Goal: Transaction & Acquisition: Book appointment/travel/reservation

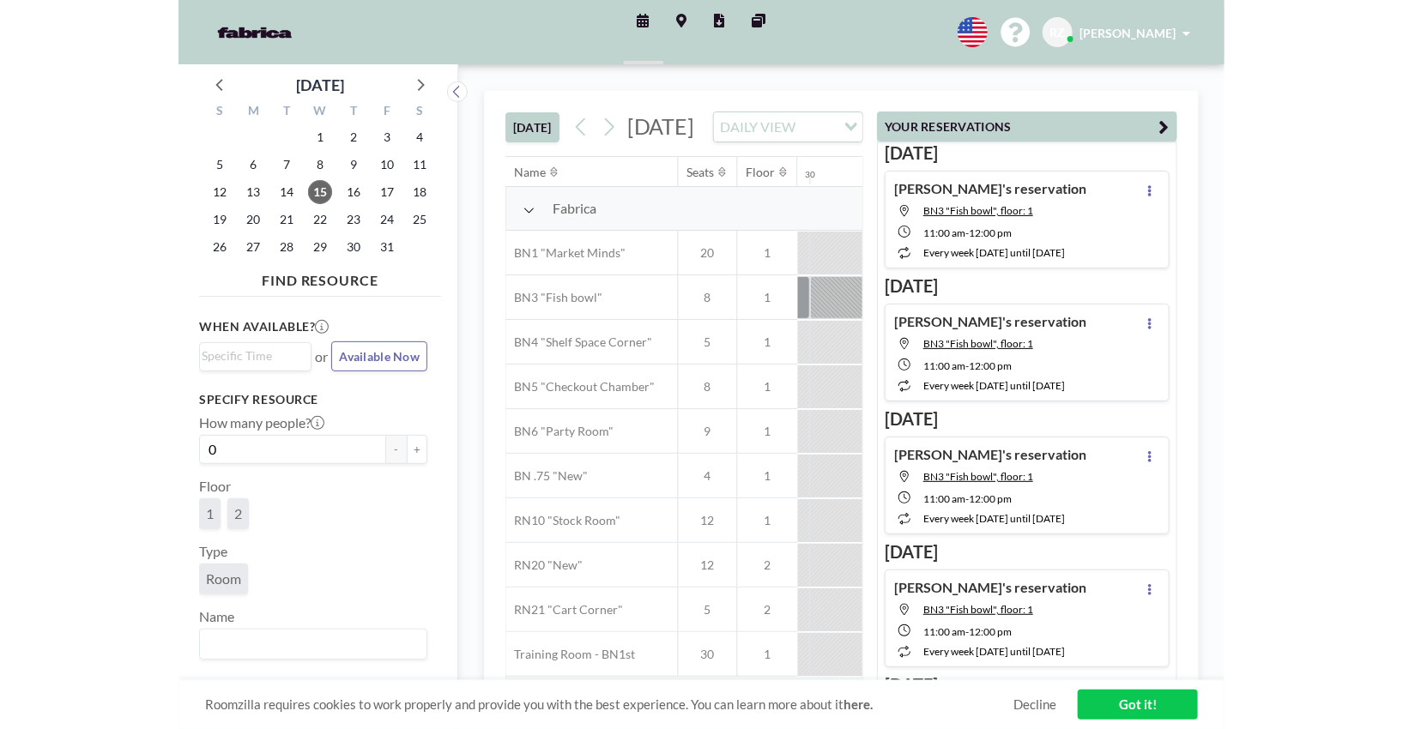
scroll to position [0, 1440]
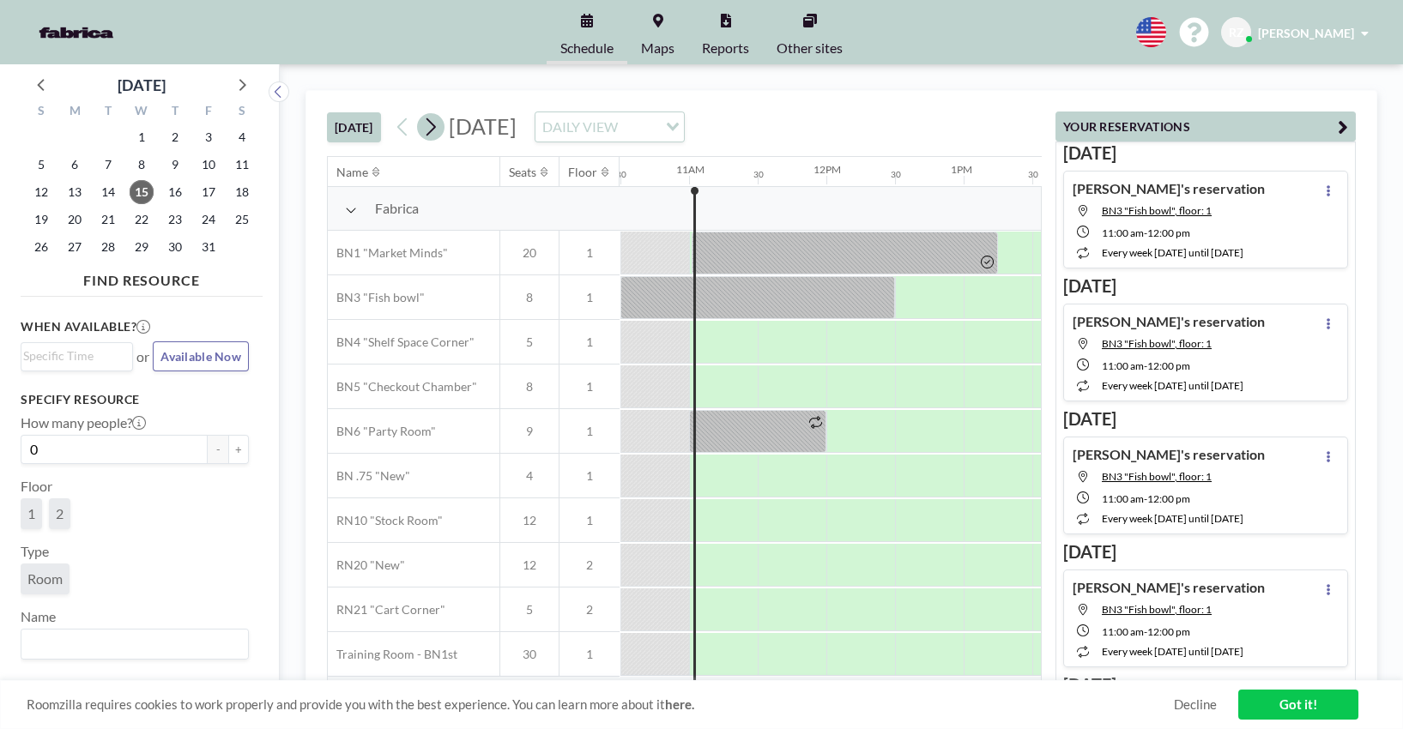
click at [432, 122] on icon at bounding box center [430, 127] width 9 height 18
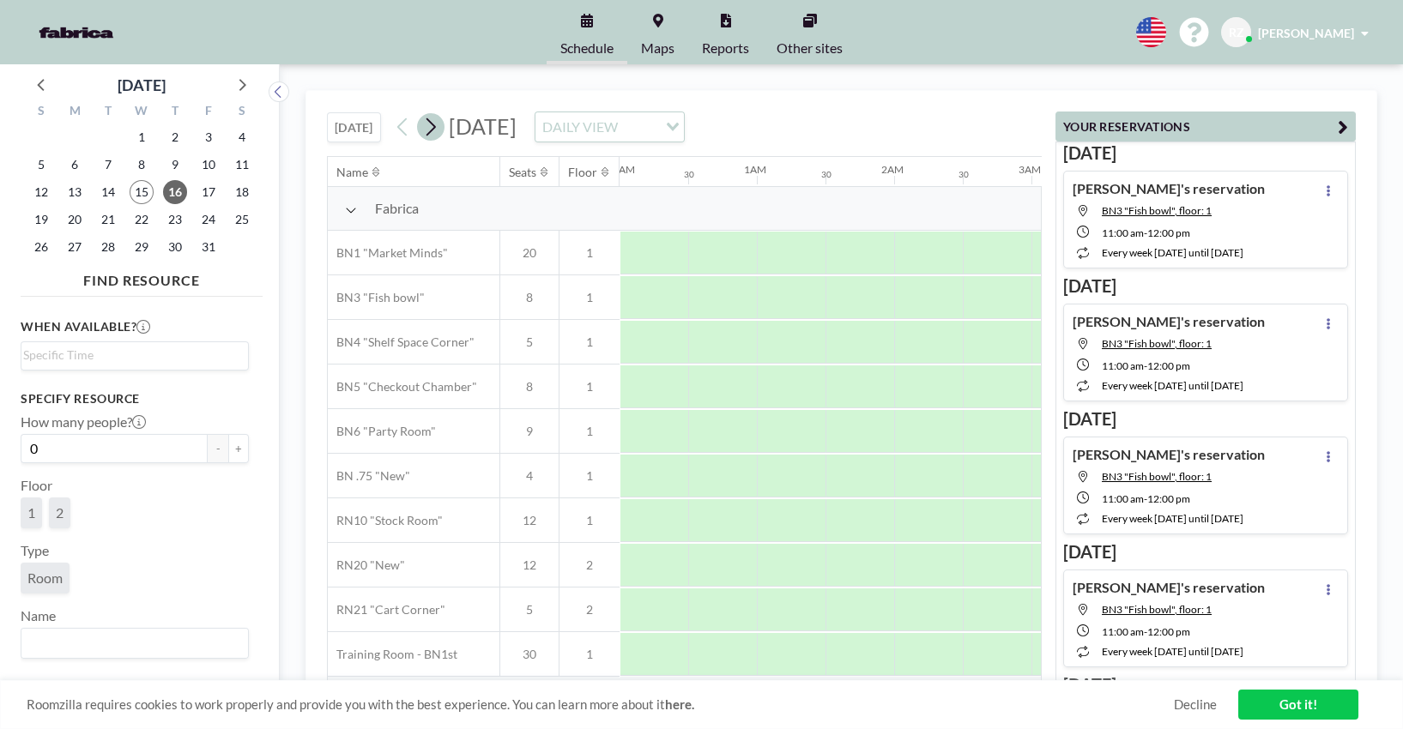
click at [432, 122] on icon at bounding box center [430, 127] width 9 height 18
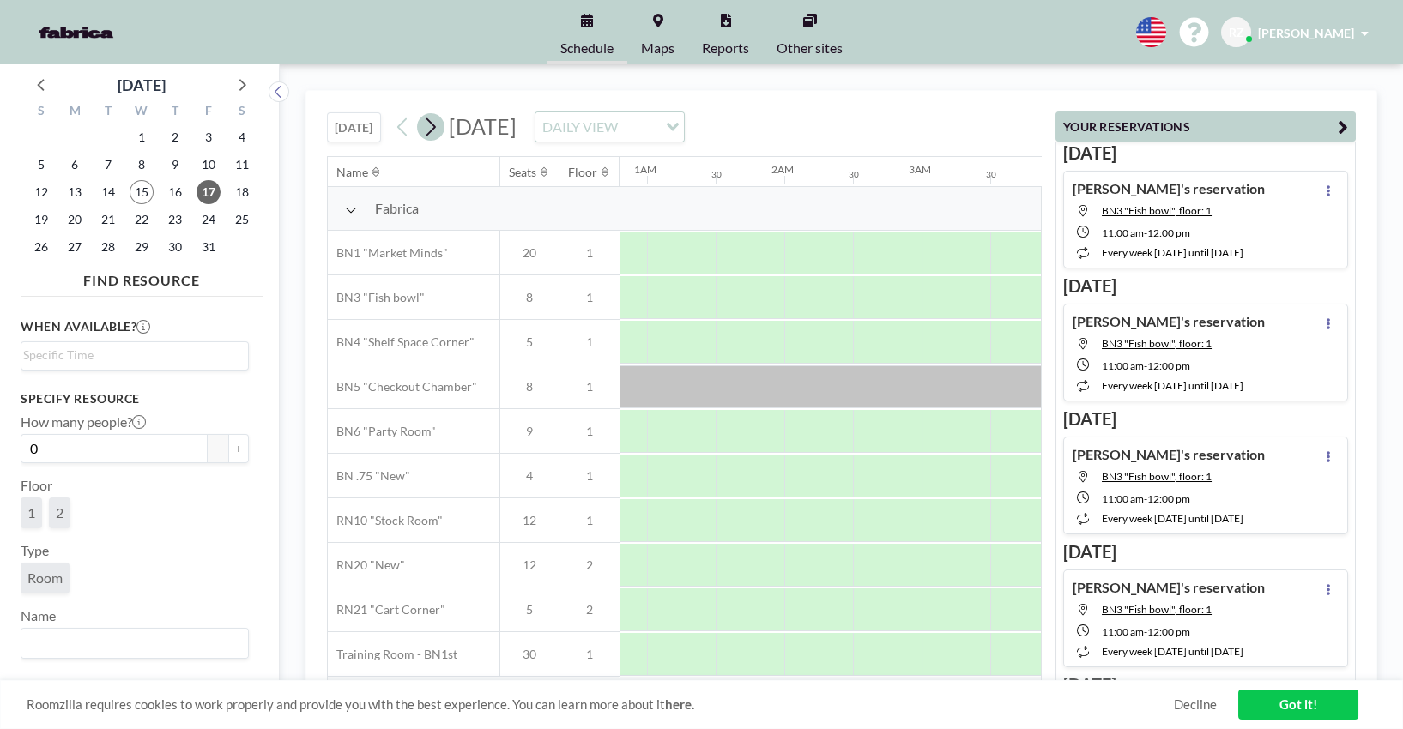
scroll to position [0, 436]
click at [433, 122] on icon at bounding box center [430, 127] width 9 height 18
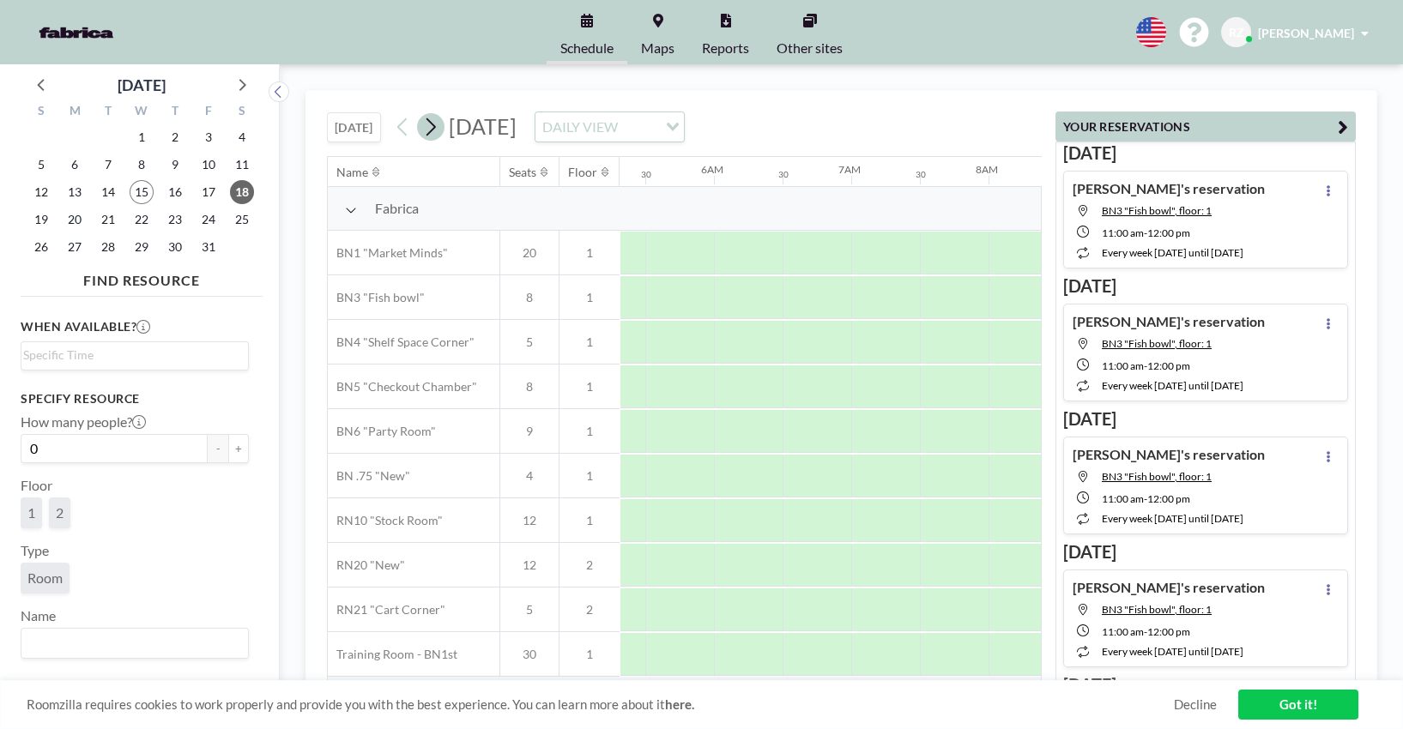
click at [433, 122] on icon at bounding box center [430, 127] width 9 height 18
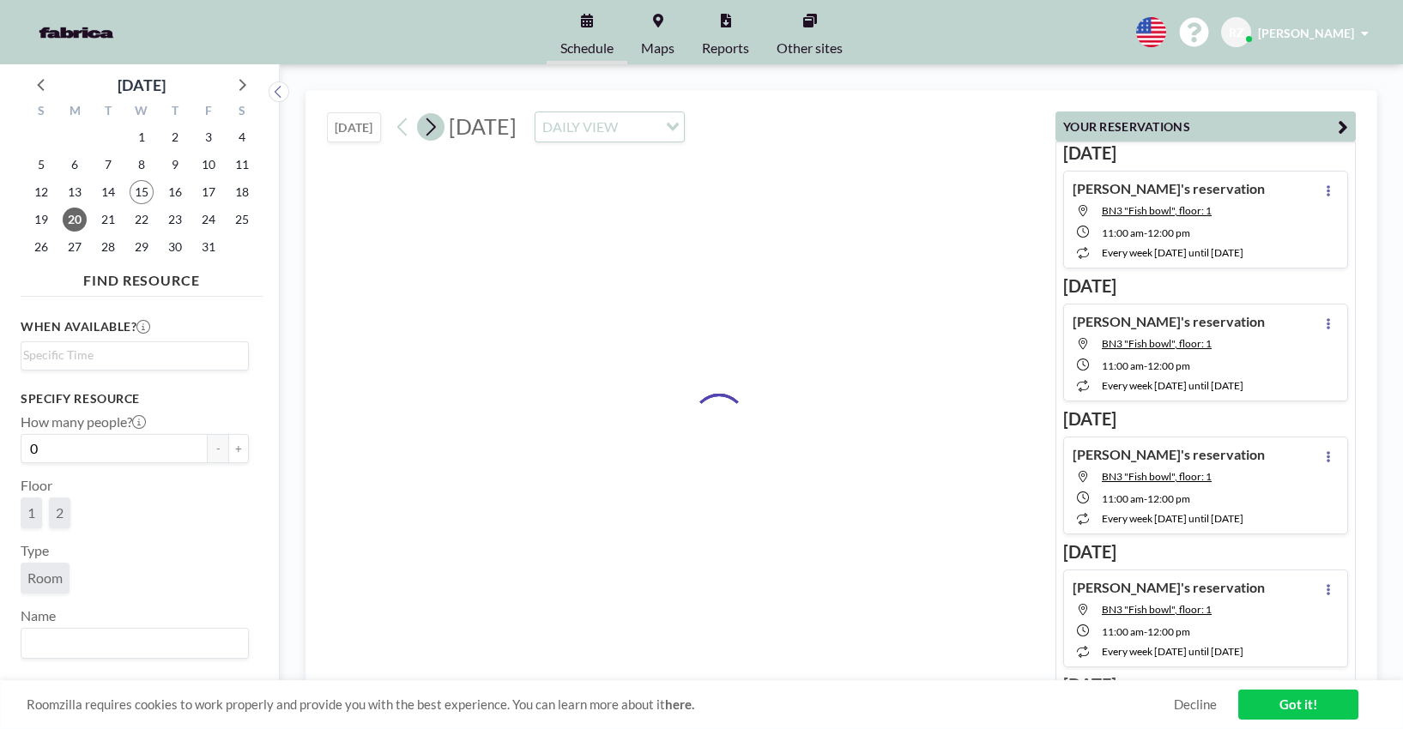
click at [433, 122] on icon at bounding box center [430, 127] width 9 height 18
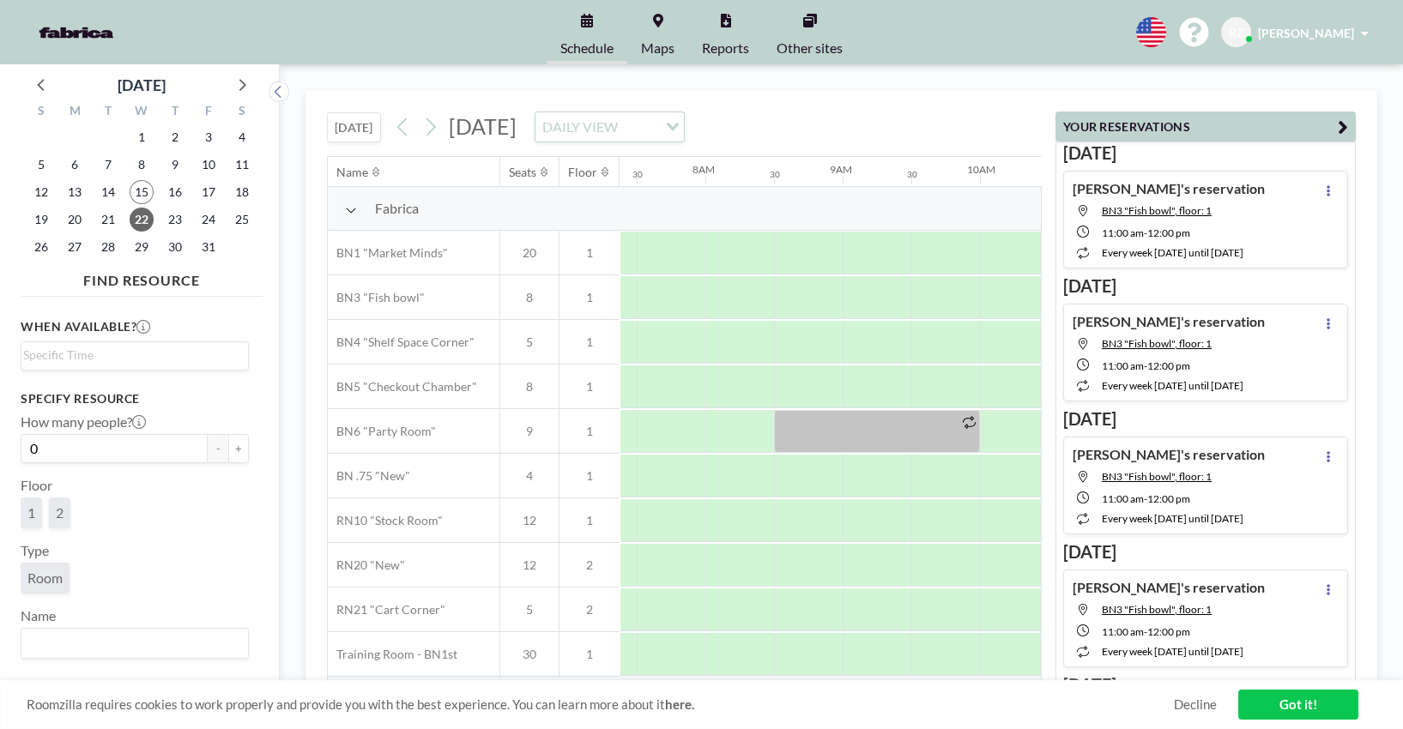
scroll to position [0, 1029]
click at [1045, 122] on icon "button" at bounding box center [1342, 127] width 10 height 21
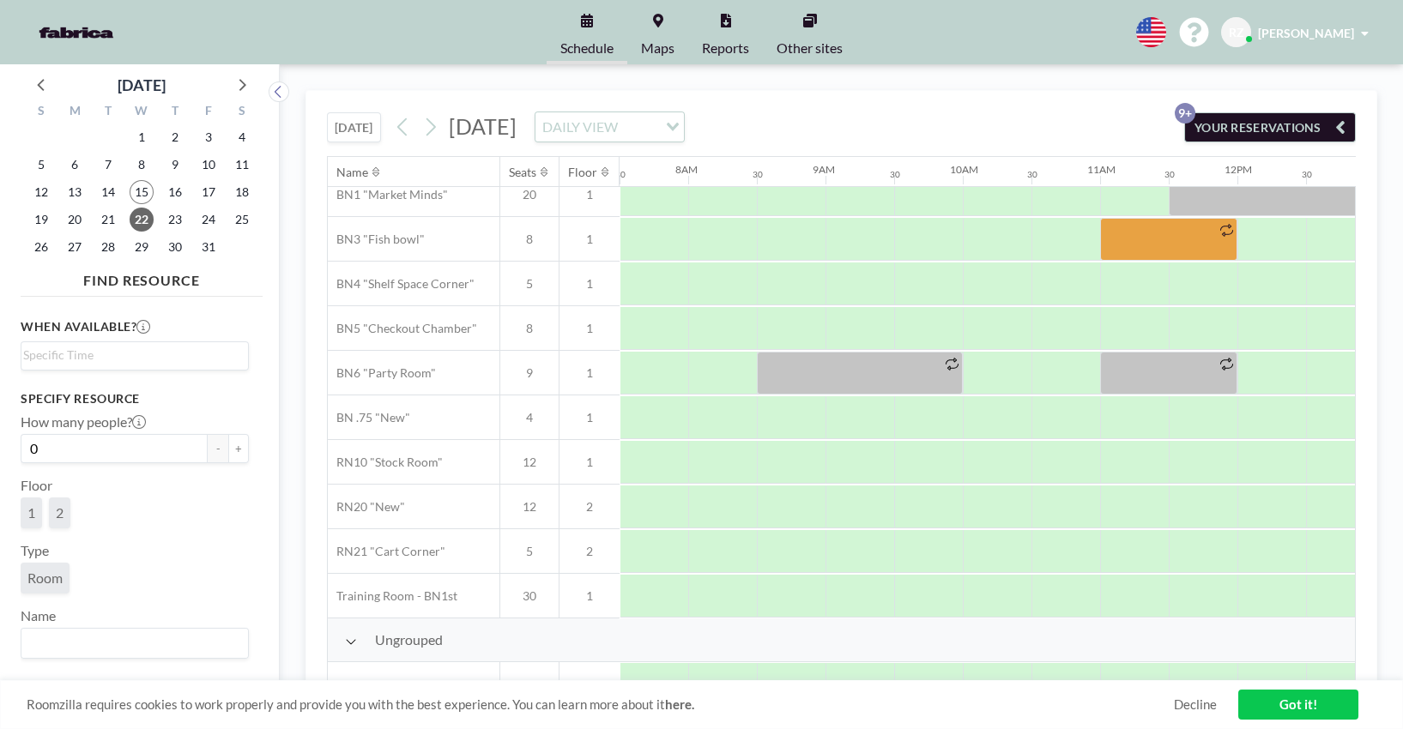
scroll to position [92, 1029]
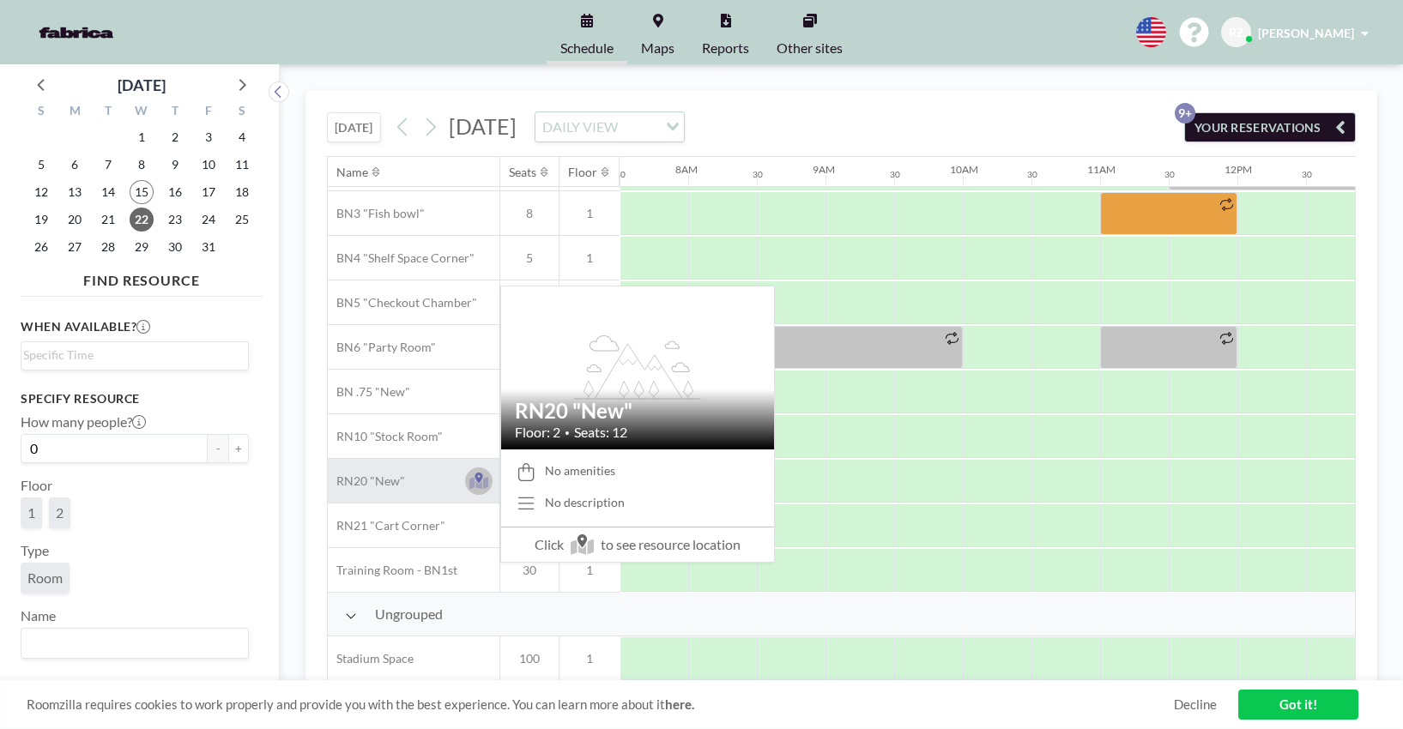
click at [480, 473] on icon at bounding box center [478, 478] width 8 height 10
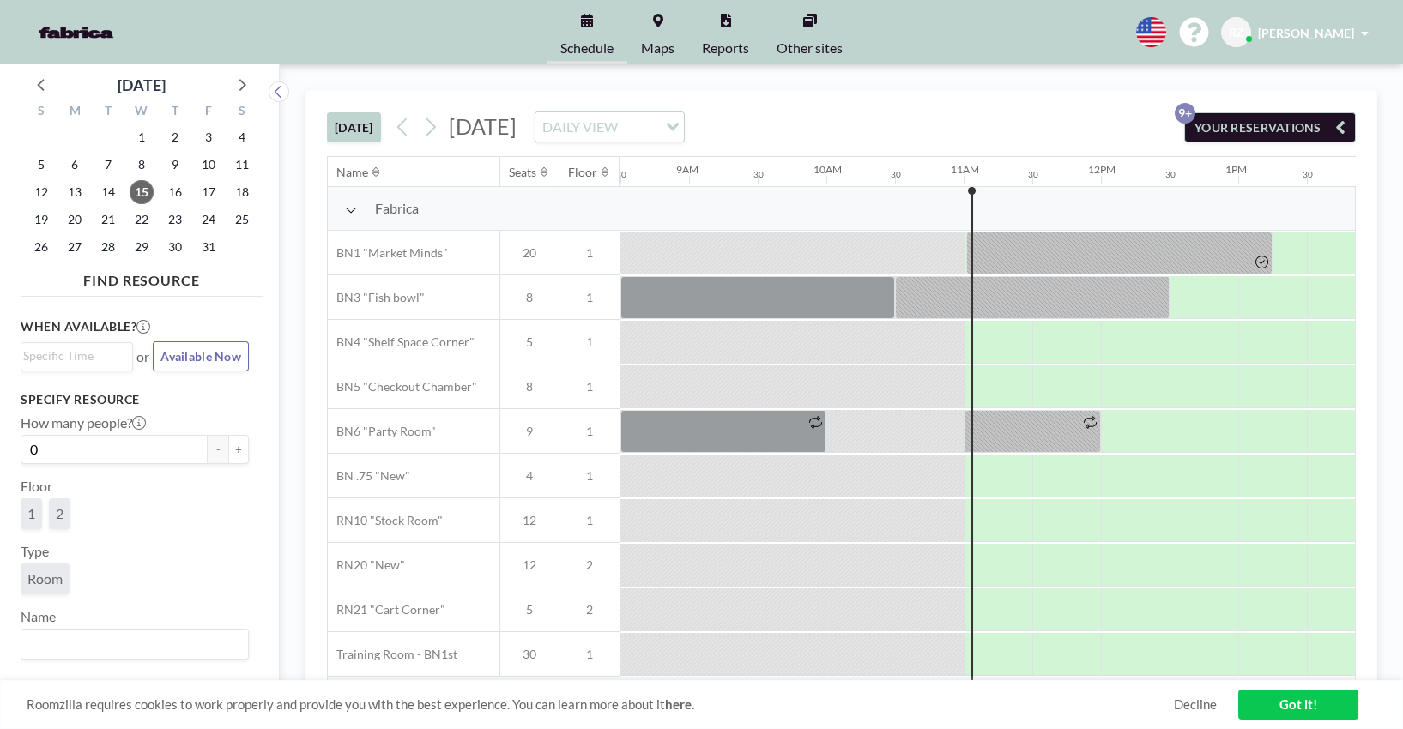
scroll to position [0, 1440]
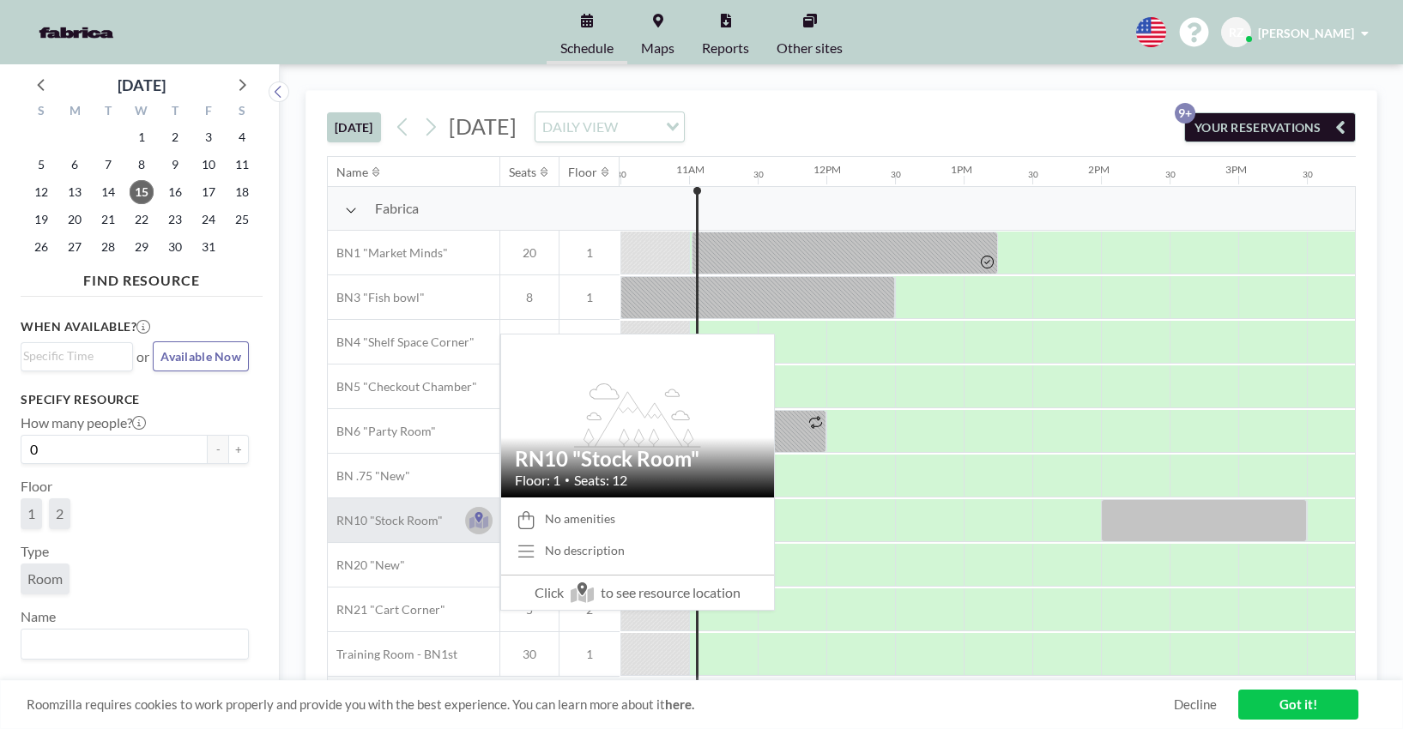
click at [476, 516] on icon at bounding box center [478, 517] width 8 height 10
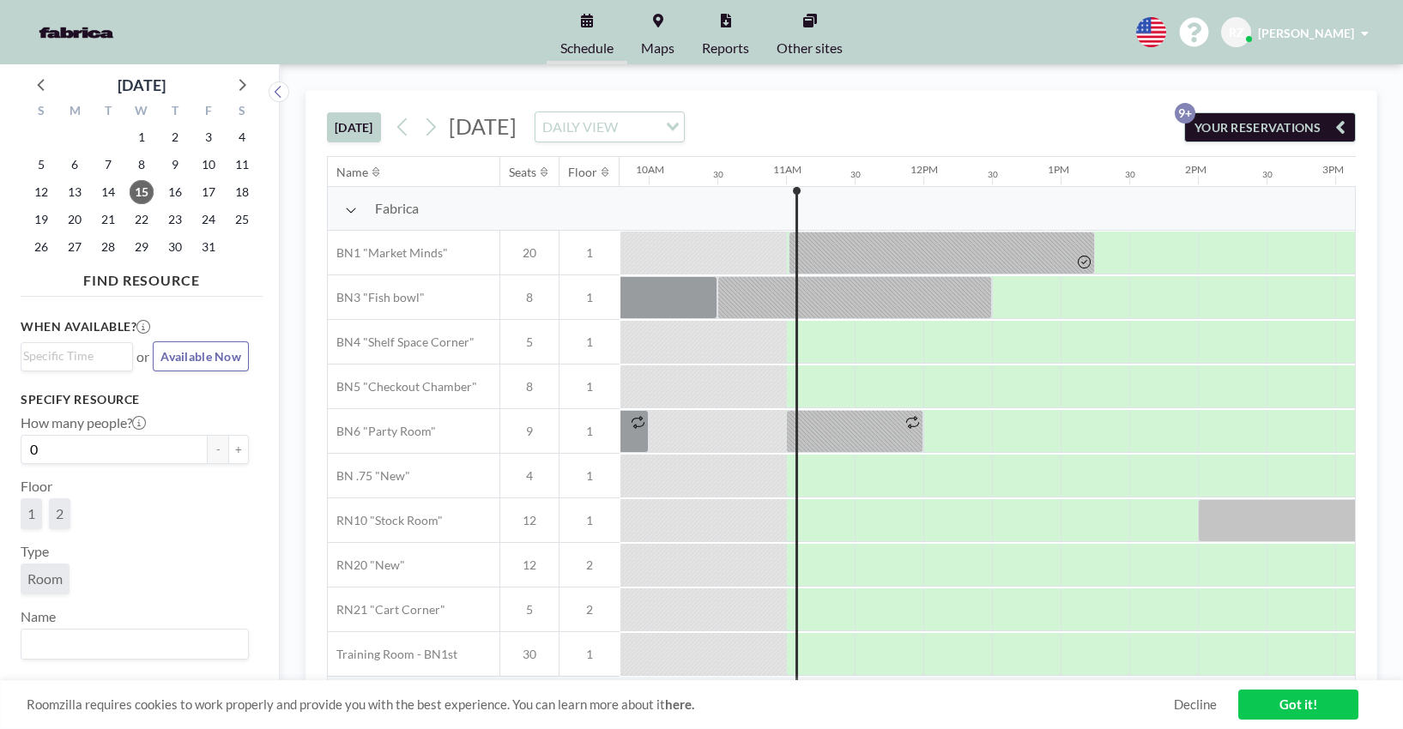
scroll to position [0, 1440]
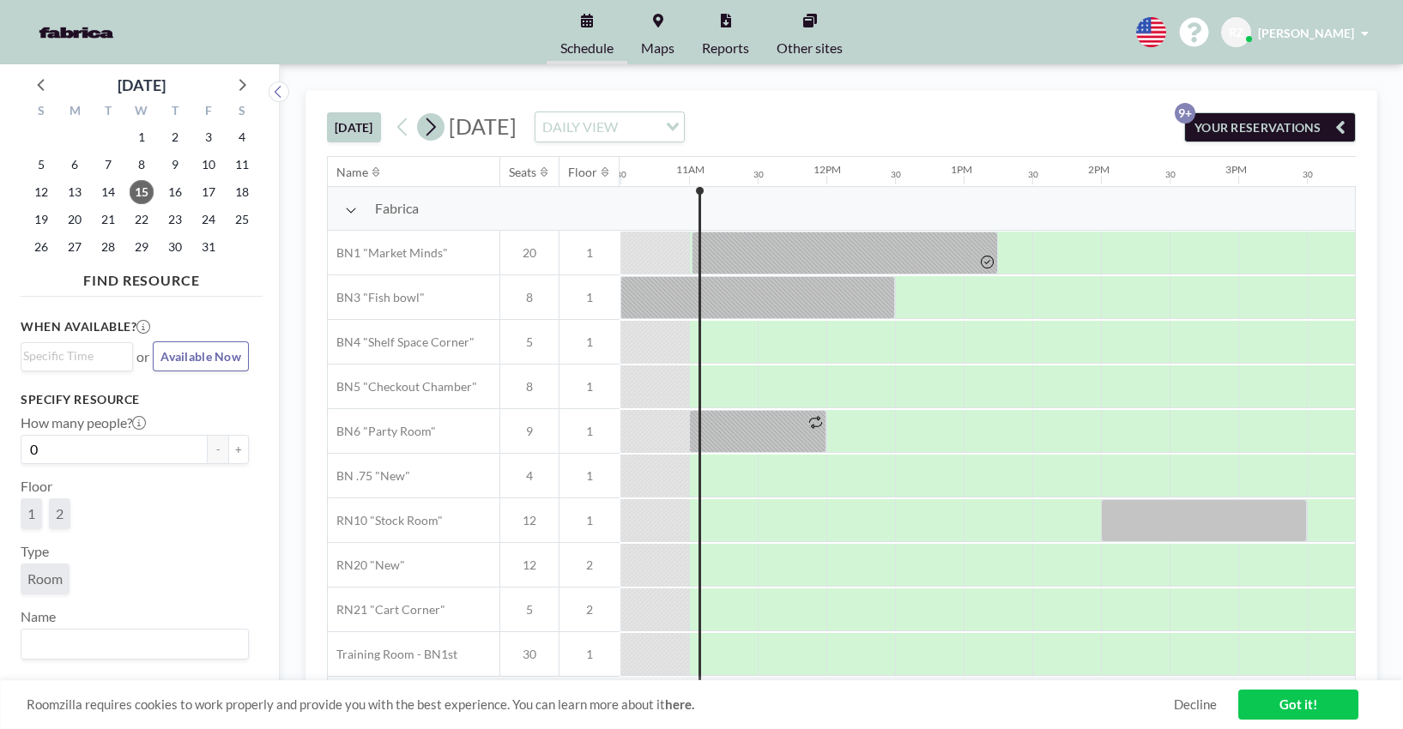
click at [428, 134] on icon at bounding box center [430, 127] width 16 height 26
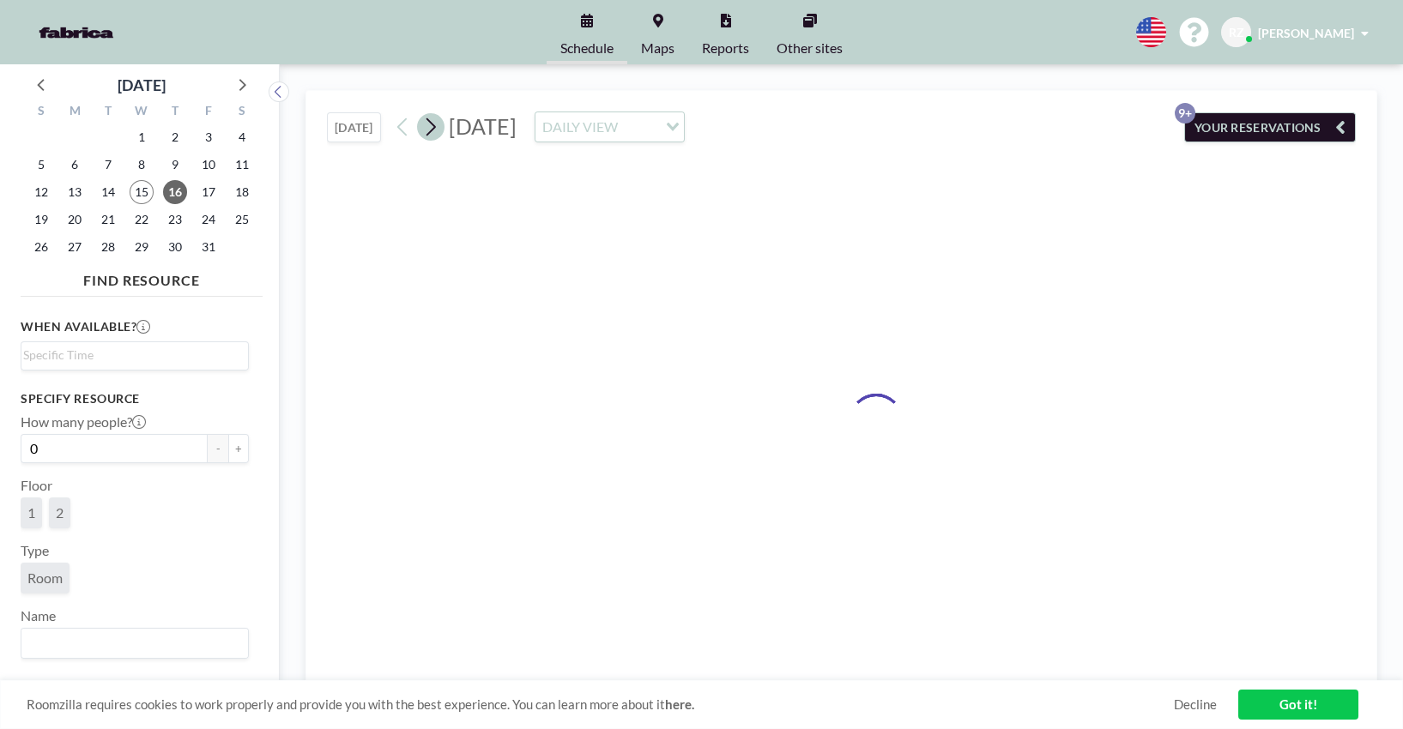
click at [428, 134] on icon at bounding box center [430, 127] width 16 height 26
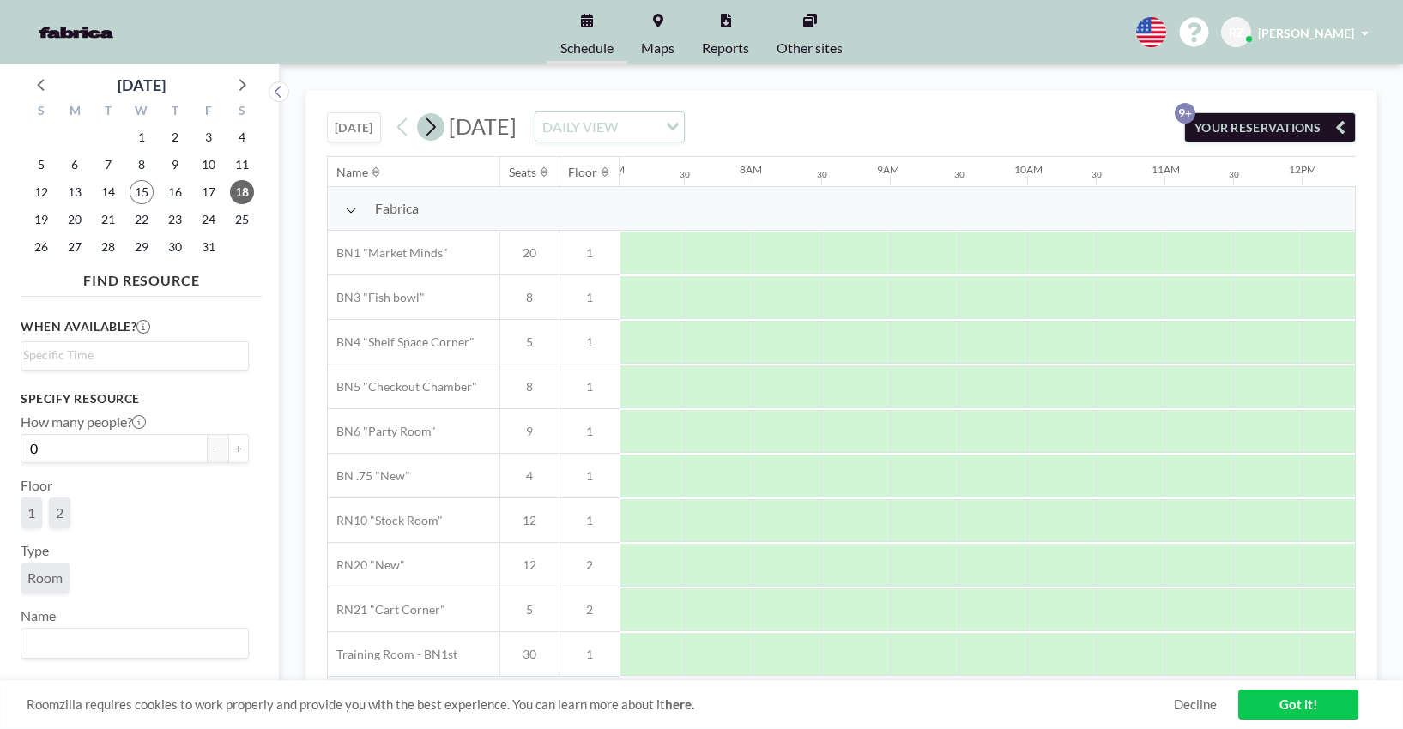
scroll to position [0, 1029]
click at [428, 134] on icon at bounding box center [430, 127] width 16 height 26
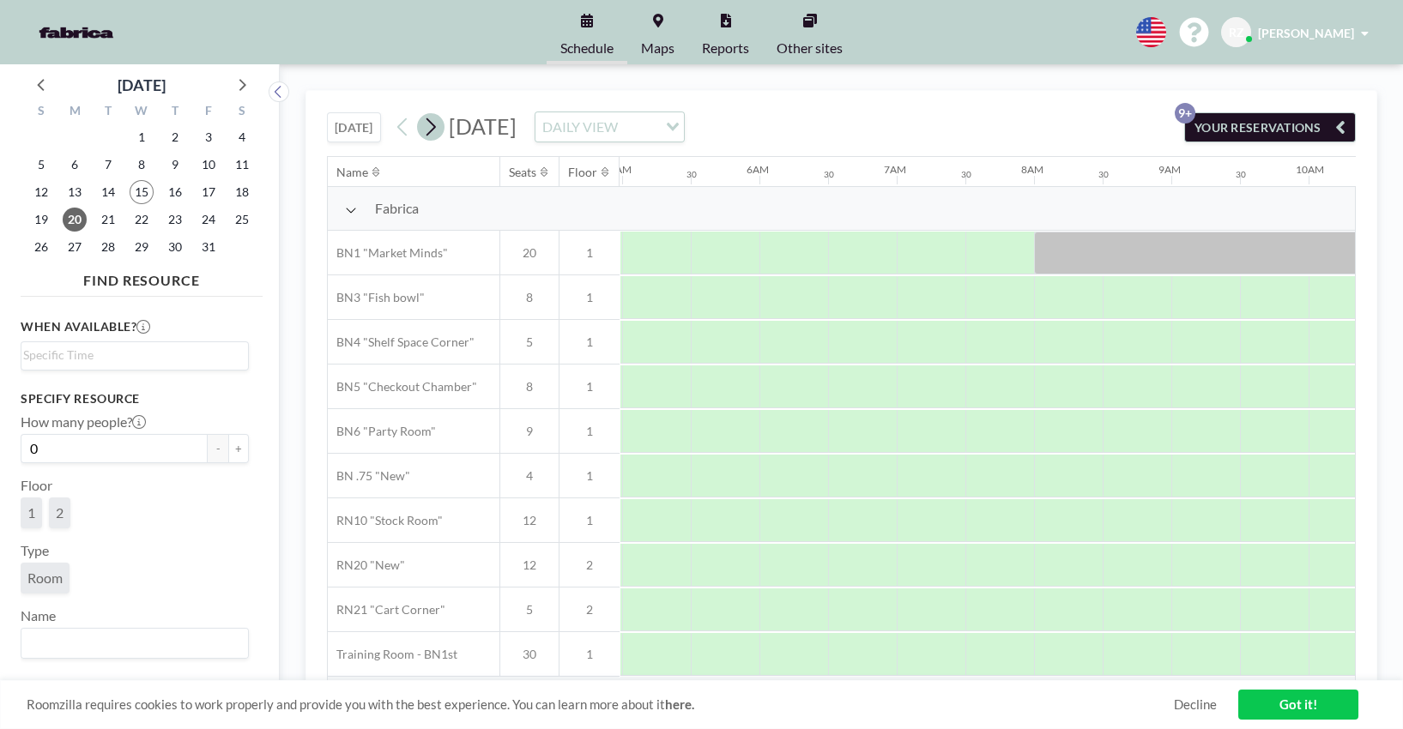
click at [428, 134] on icon at bounding box center [430, 127] width 16 height 26
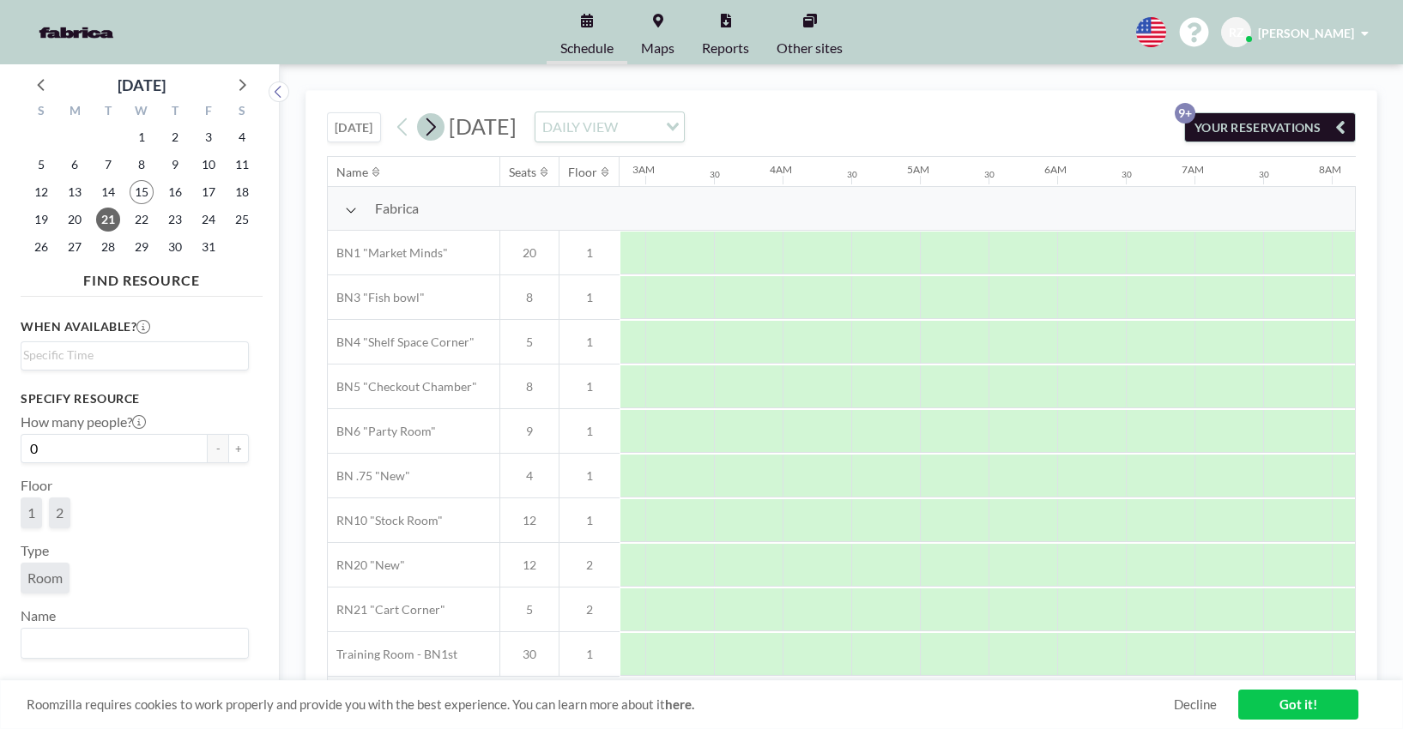
click at [428, 134] on icon at bounding box center [430, 127] width 16 height 26
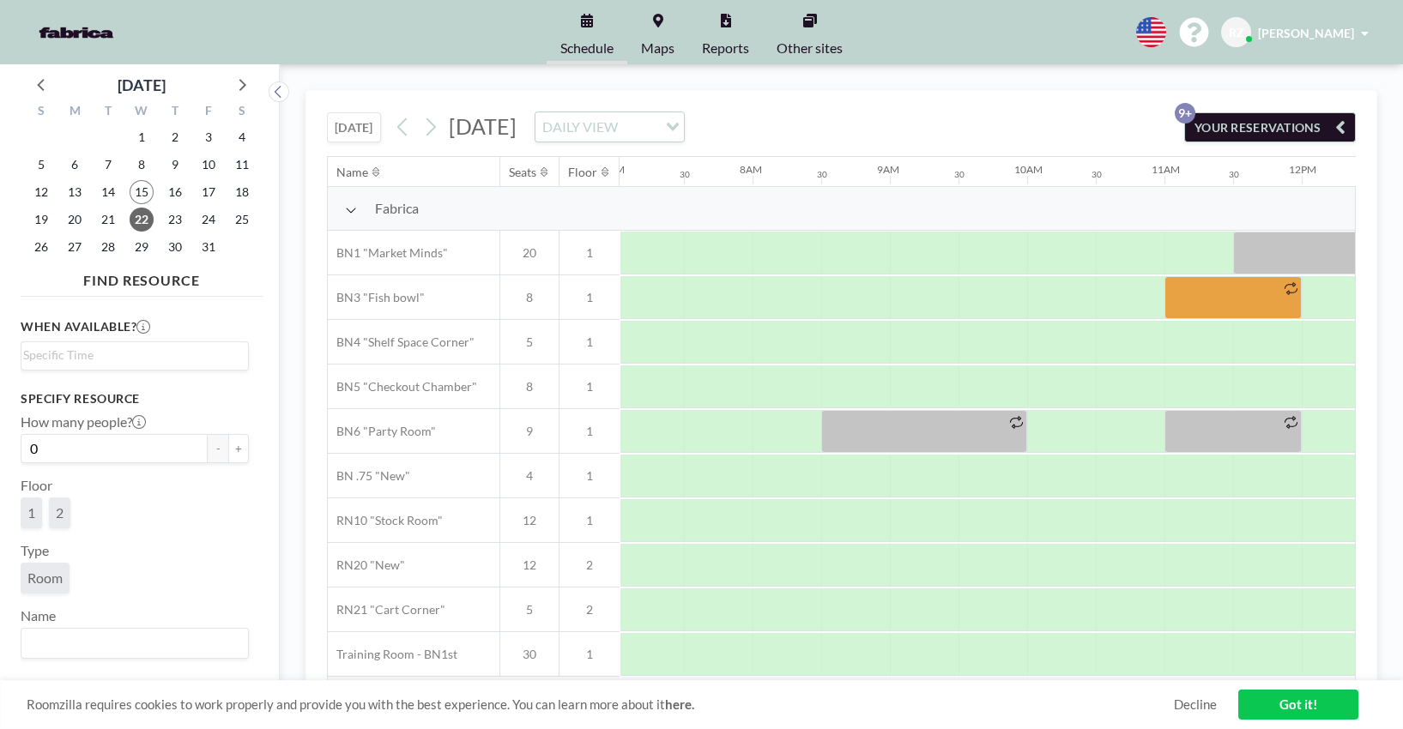
scroll to position [0, 1029]
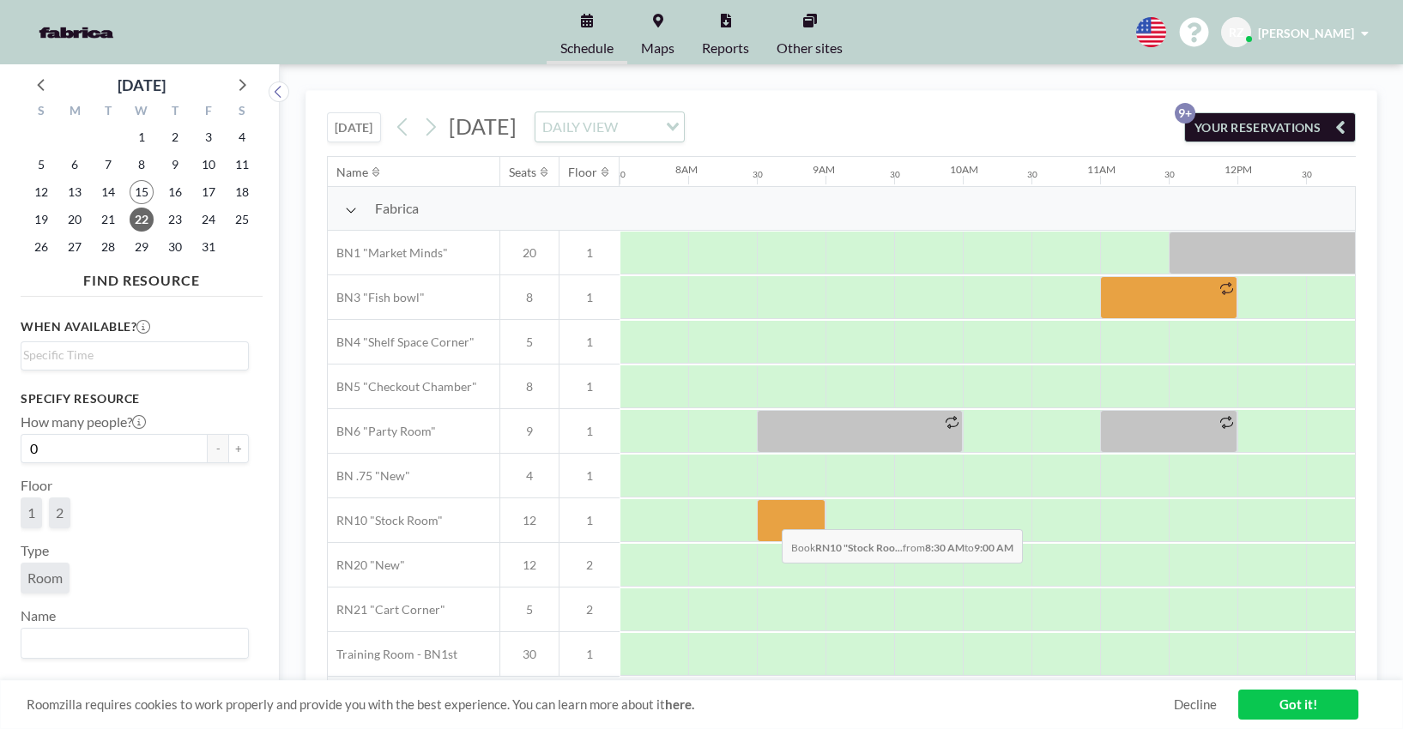
click at [768, 516] on div at bounding box center [791, 520] width 69 height 43
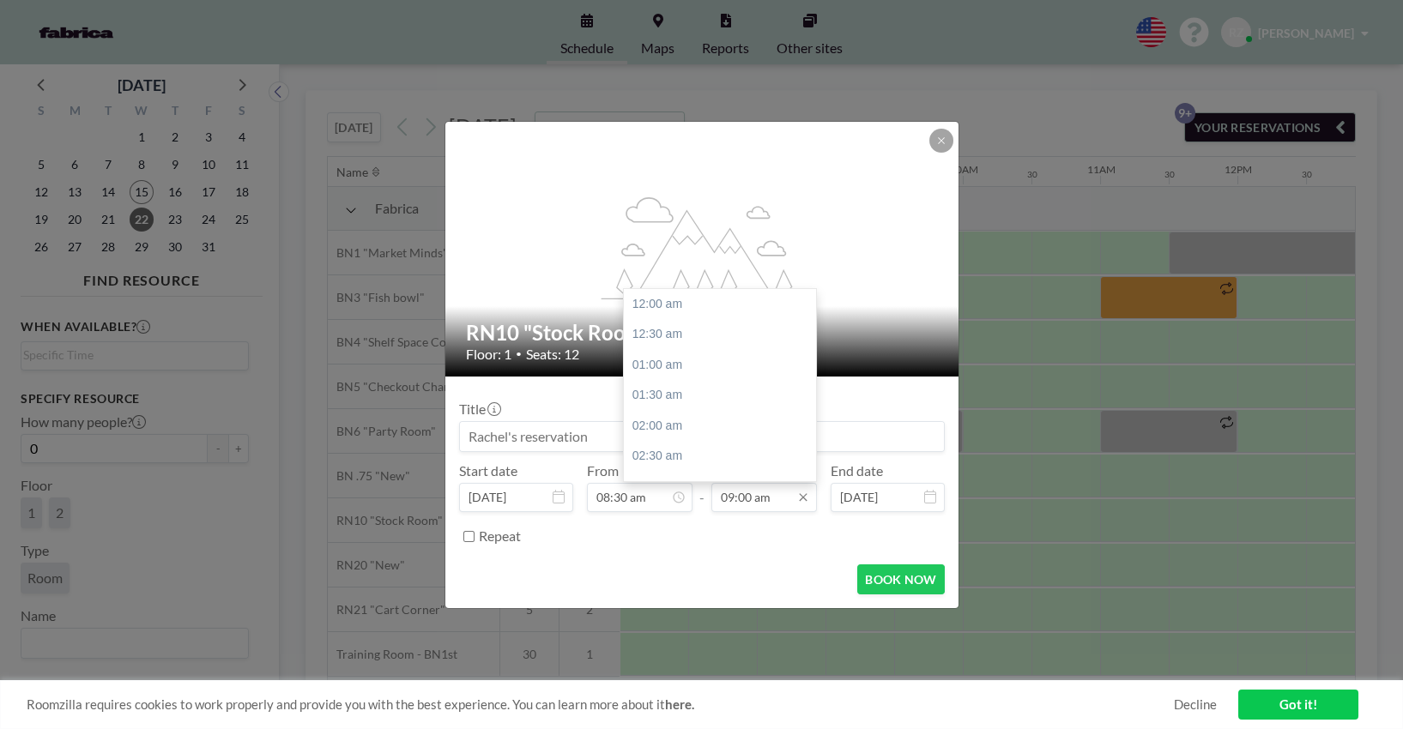
scroll to position [549, 0]
click at [750, 492] on input "09:00 am" at bounding box center [764, 497] width 106 height 29
click at [661, 373] on div "10:00 am" at bounding box center [724, 365] width 201 height 31
type input "10:00 am"
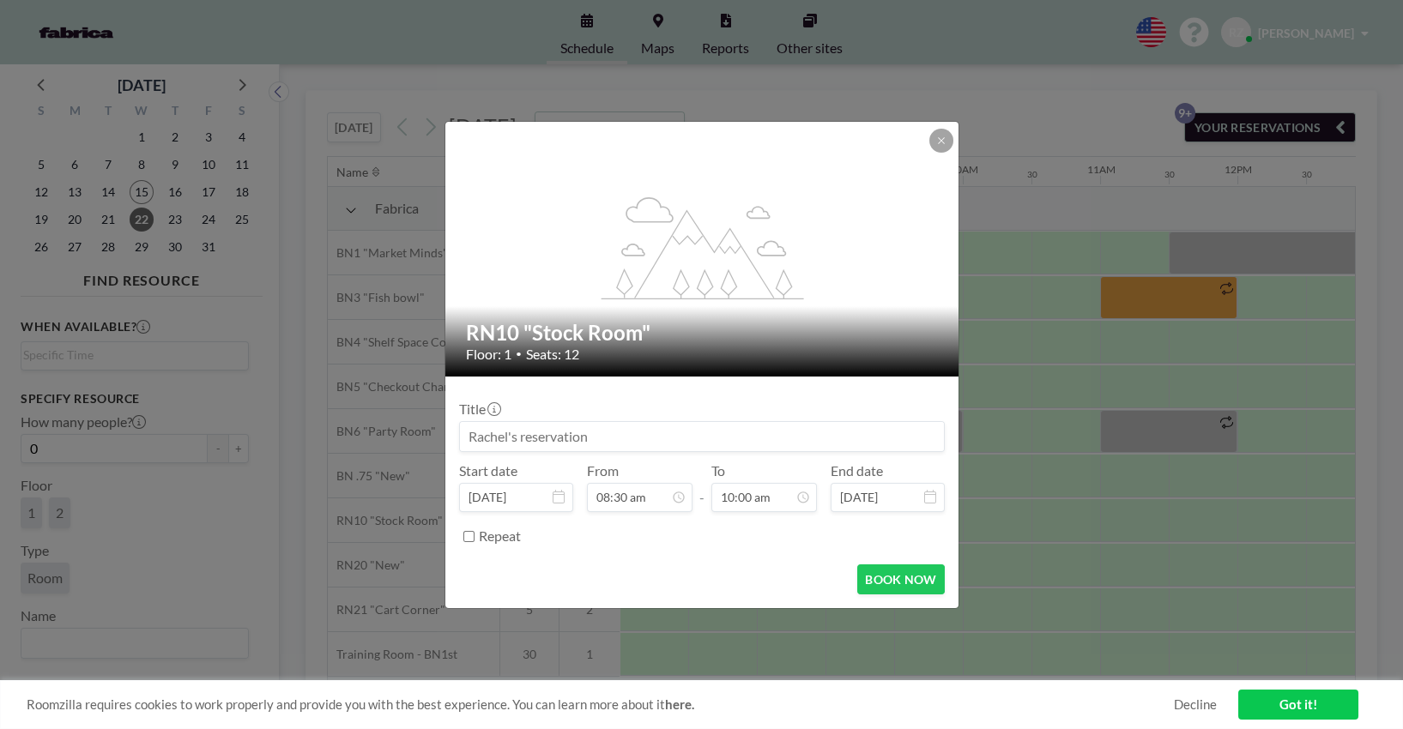
click at [541, 425] on input at bounding box center [702, 436] width 484 height 29
type input "Snooze - [PERSON_NAME] & [PERSON_NAME]"
click at [466, 537] on input "Repeat" at bounding box center [468, 536] width 11 height 11
checkbox input "true"
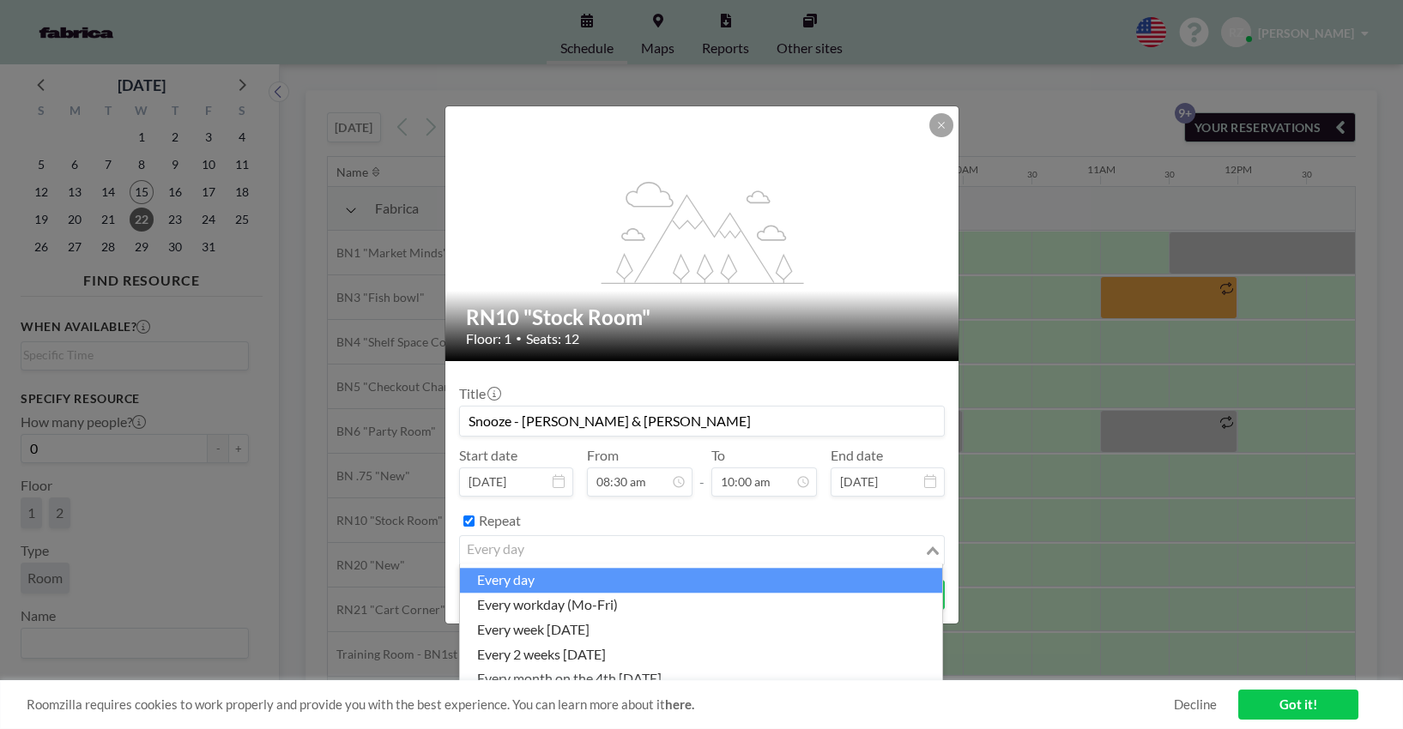
click at [502, 546] on div "every day" at bounding box center [692, 549] width 464 height 26
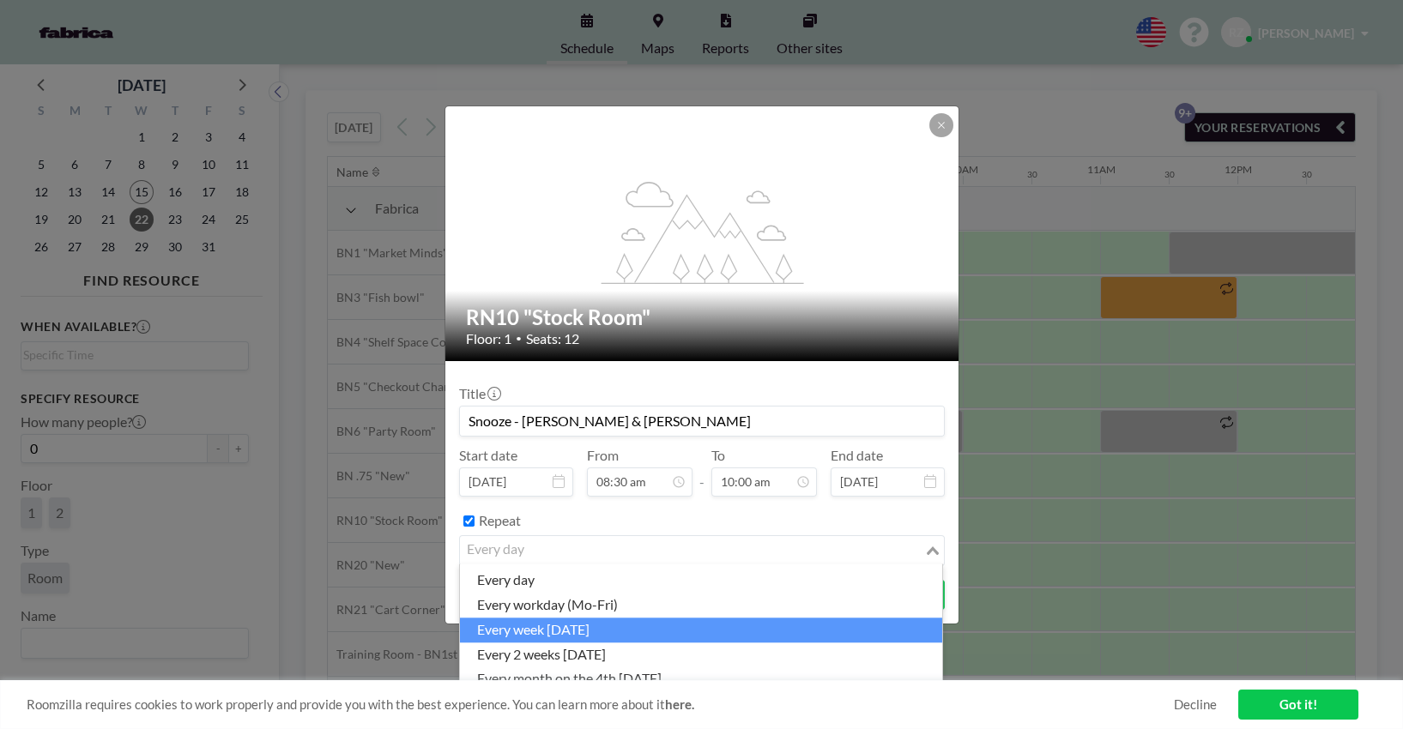
click at [586, 619] on li "every week [DATE]" at bounding box center [701, 630] width 482 height 25
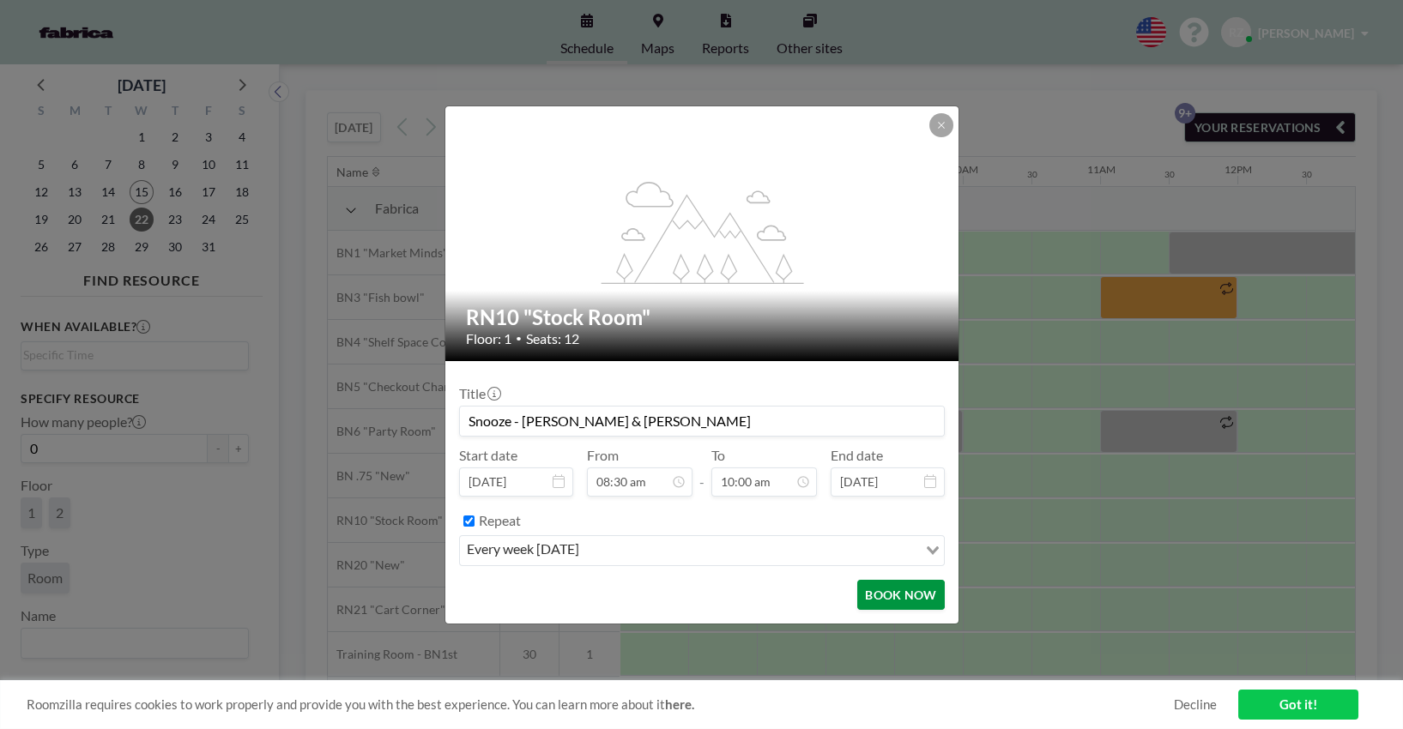
click at [892, 592] on button "BOOK NOW" at bounding box center [900, 595] width 87 height 30
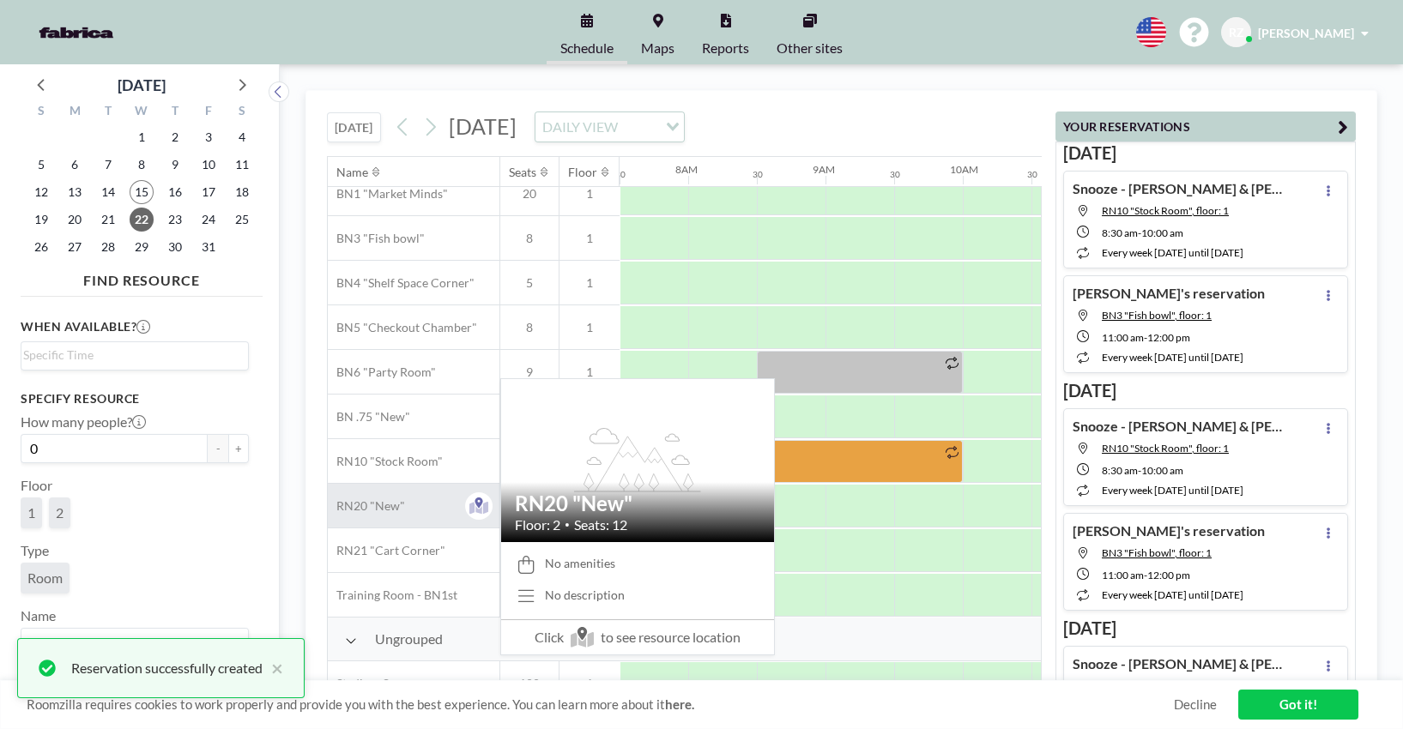
scroll to position [92, 1029]
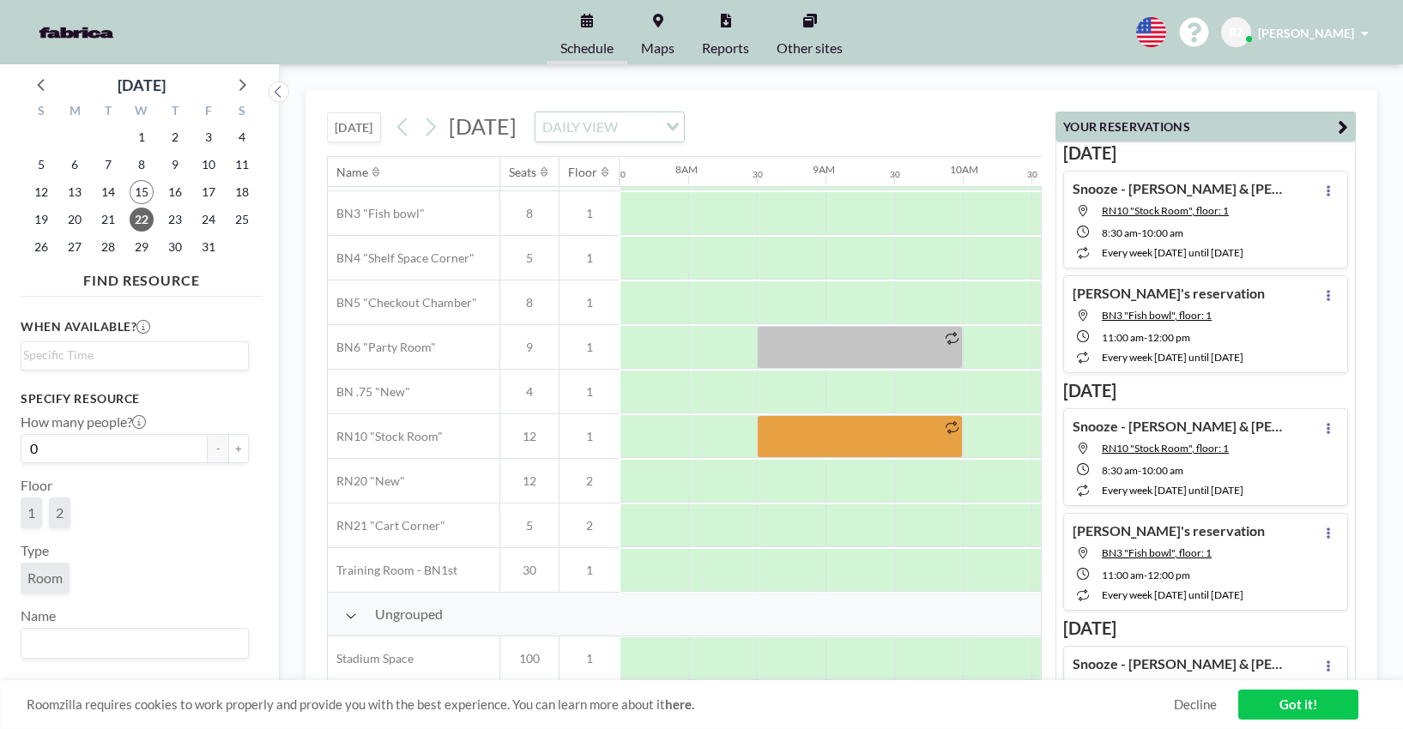
drag, startPoint x: 567, startPoint y: 672, endPoint x: 647, endPoint y: 673, distance: 79.8
click at [647, 673] on div "Name Seats Floor 12AM 30 1AM 30 2AM 30 3AM 30 4AM 30 5AM 30 6AM 30 7AM 30 8AM 3…" at bounding box center [684, 419] width 713 height 524
click at [957, 92] on div "[DATE] [DATE] DAILY VIEW Loading..." at bounding box center [684, 123] width 715 height 65
click at [429, 123] on icon at bounding box center [430, 127] width 16 height 26
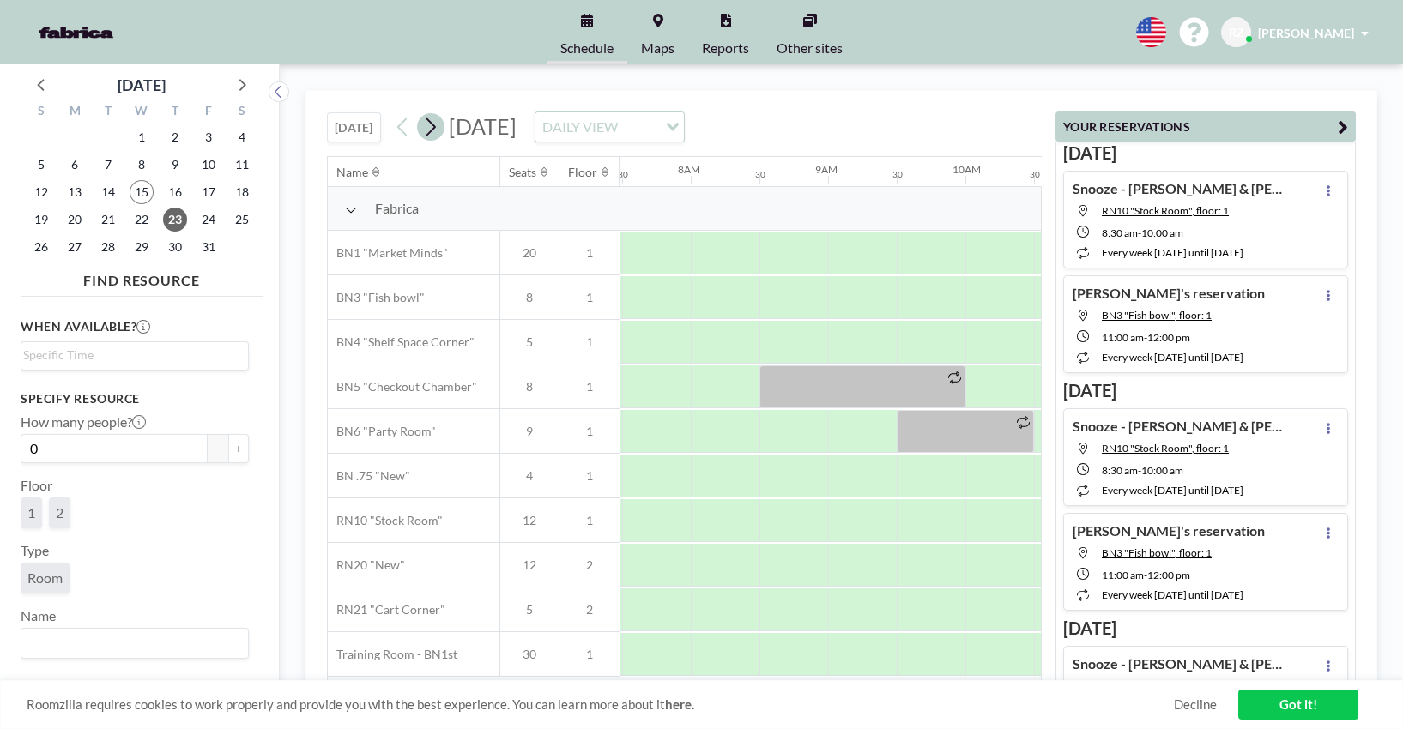
scroll to position [0, 1029]
click at [429, 123] on icon at bounding box center [430, 127] width 16 height 26
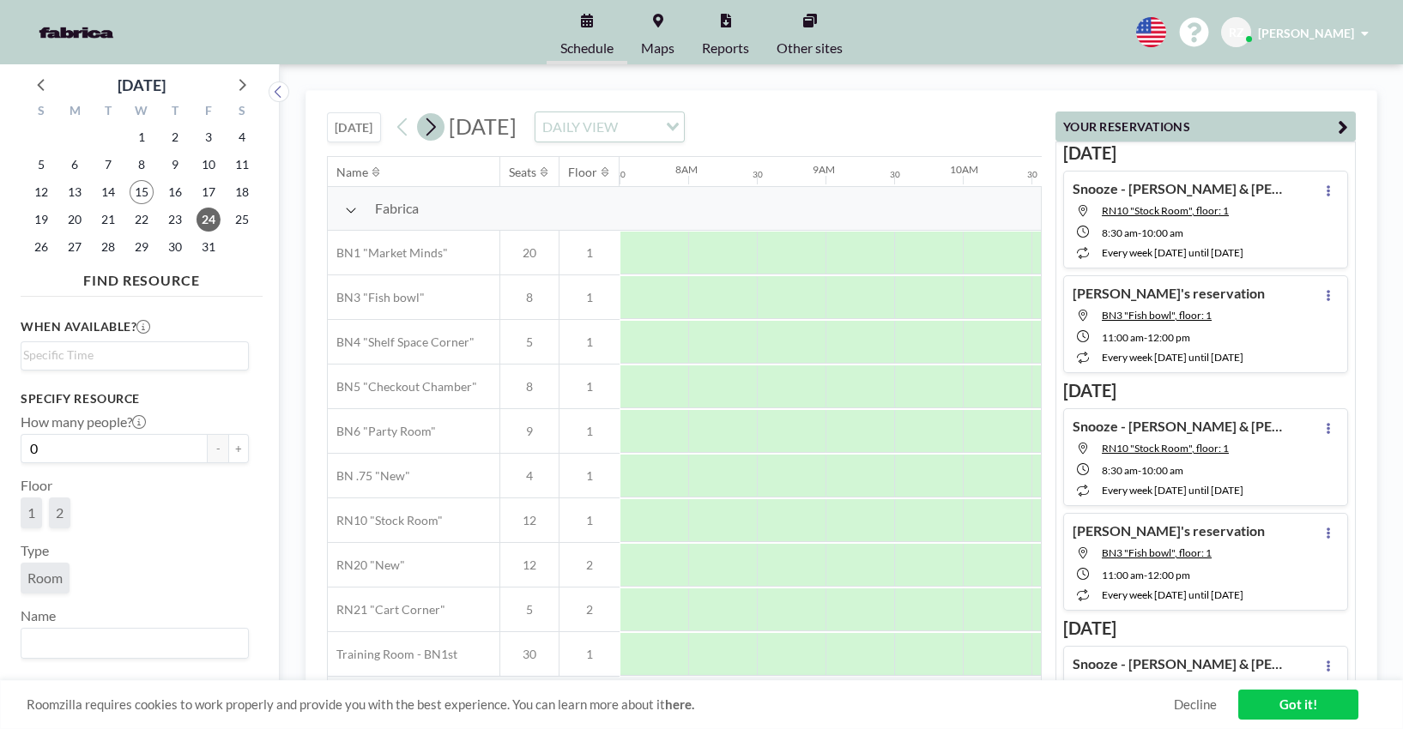
drag, startPoint x: 429, startPoint y: 123, endPoint x: 460, endPoint y: 134, distance: 32.8
click at [428, 123] on icon at bounding box center [430, 127] width 16 height 26
